Goal: Transaction & Acquisition: Purchase product/service

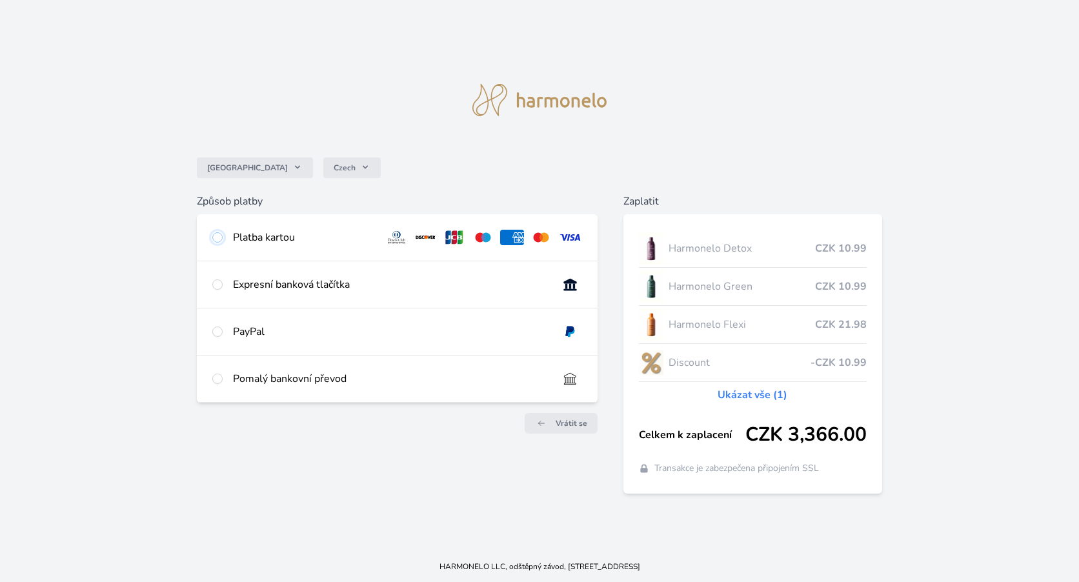
click at [218, 236] on input "radio" at bounding box center [217, 237] width 10 height 10
radio input "true"
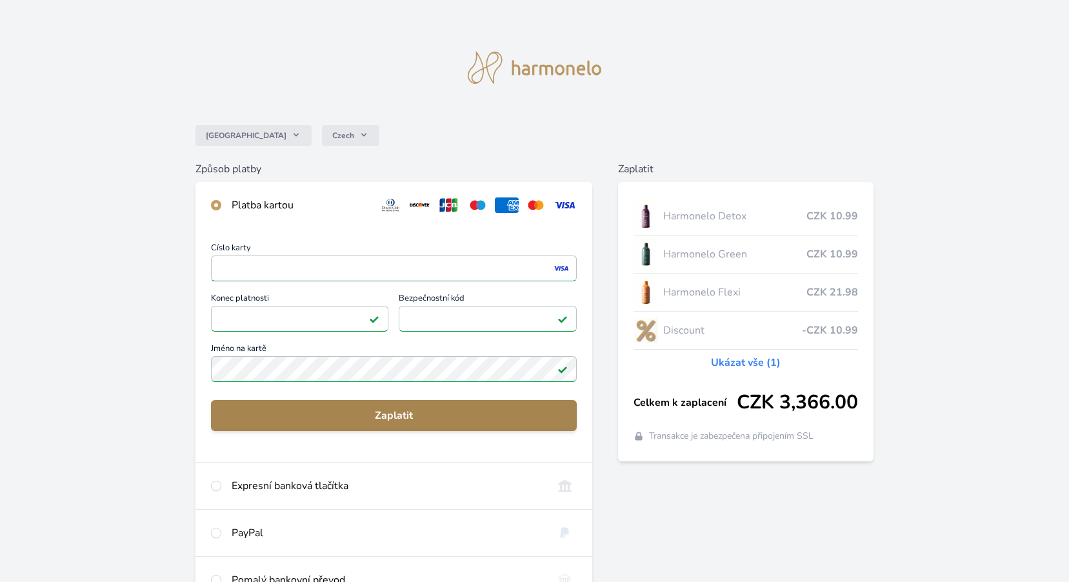
click at [380, 409] on span "Zaplatit" at bounding box center [393, 415] width 345 height 15
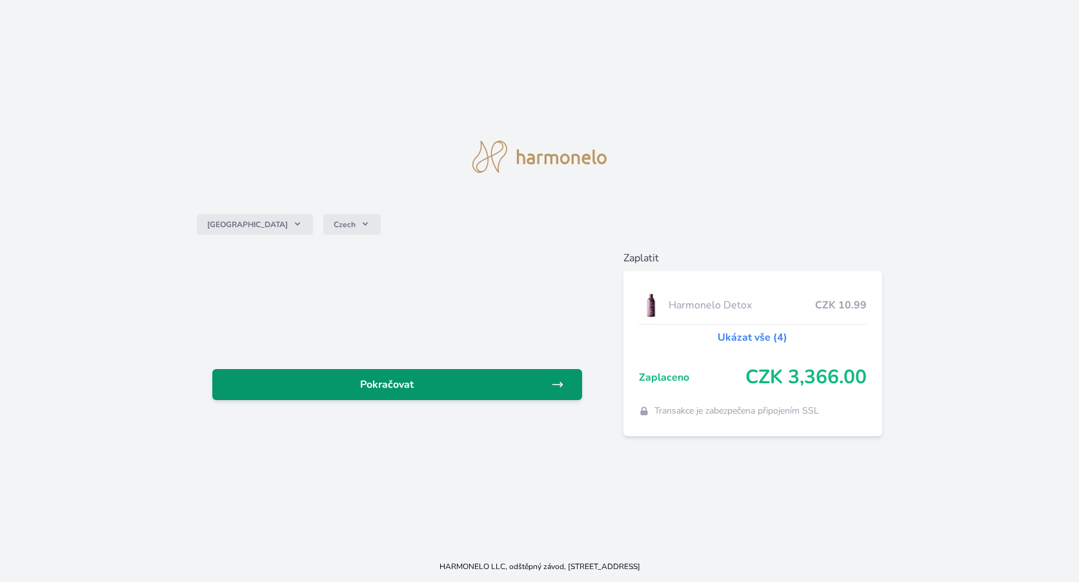
click at [414, 385] on span "Pokračovat" at bounding box center [387, 384] width 328 height 15
